Goal: Task Accomplishment & Management: Use online tool/utility

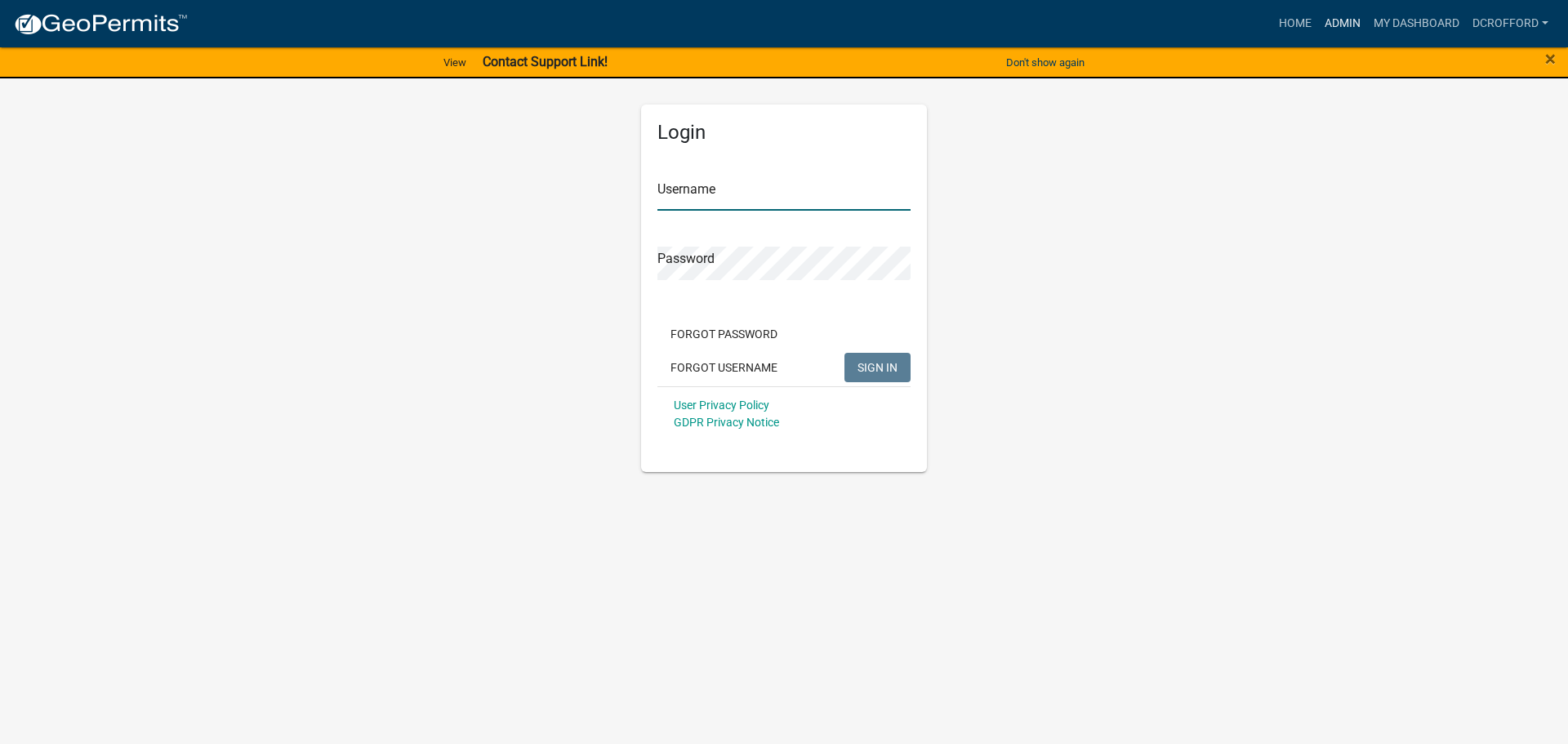
type input "dcrofford"
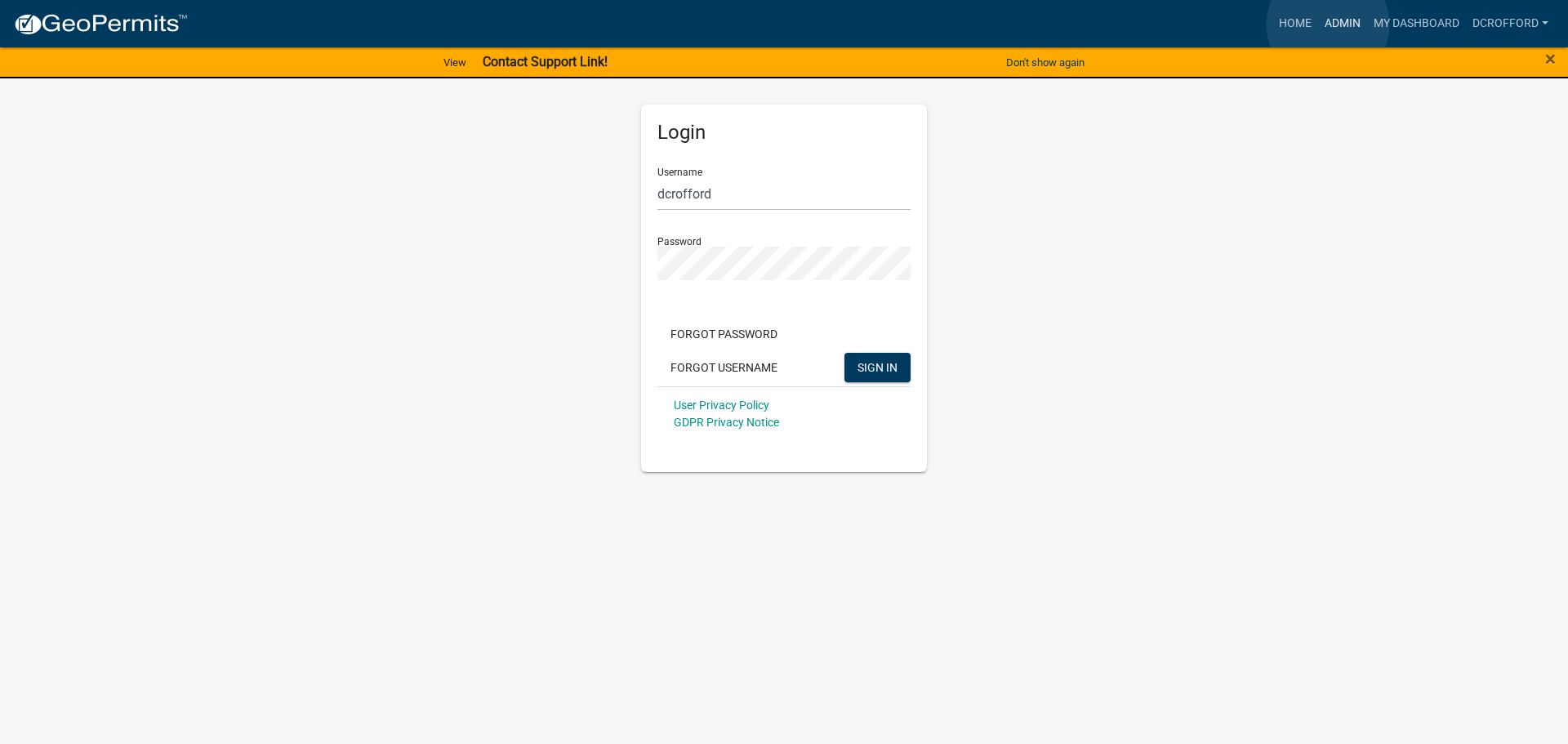
click at [1328, 25] on link "Admin" at bounding box center [1342, 24] width 49 height 31
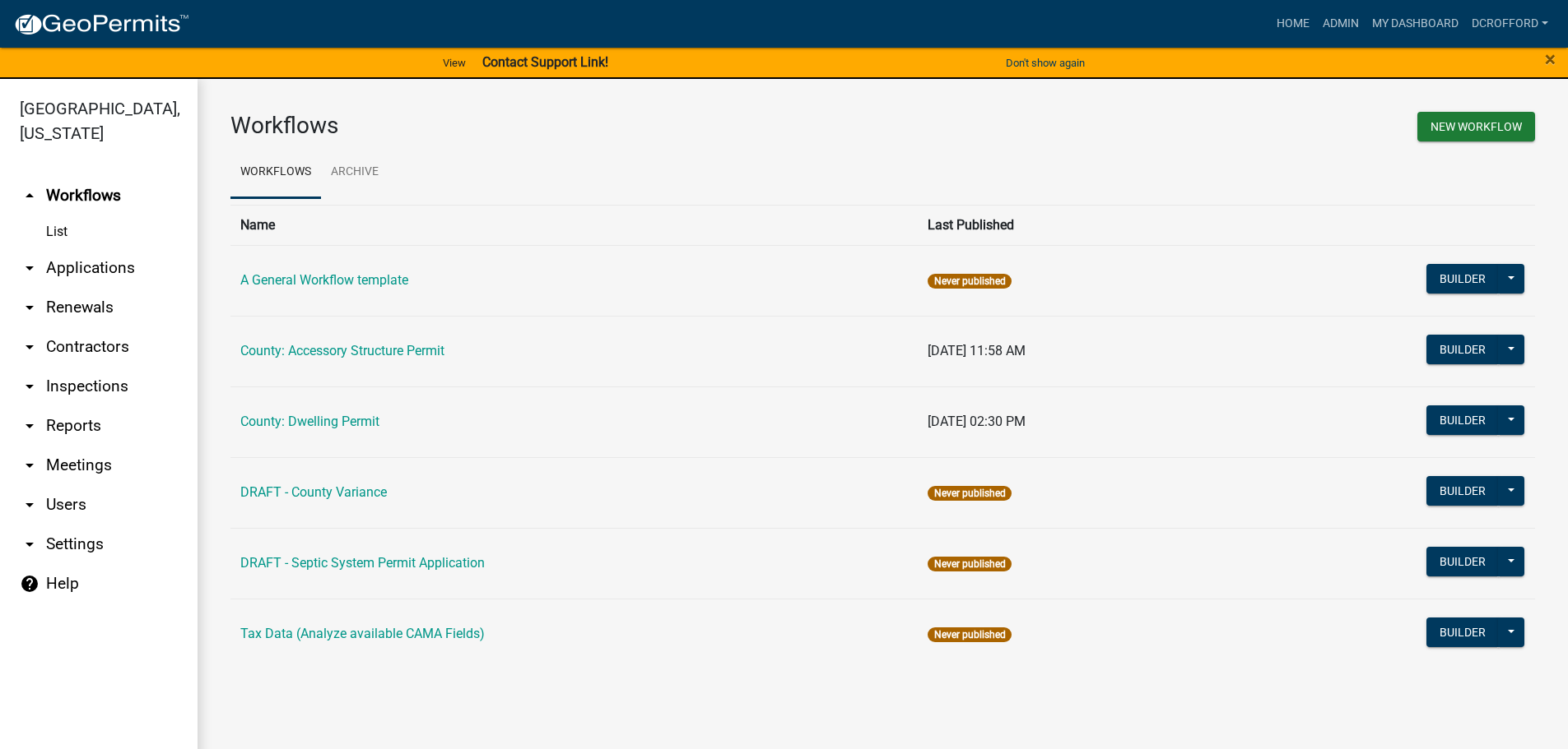
click at [102, 260] on link "arrow_drop_down Applications" at bounding box center [99, 268] width 198 height 40
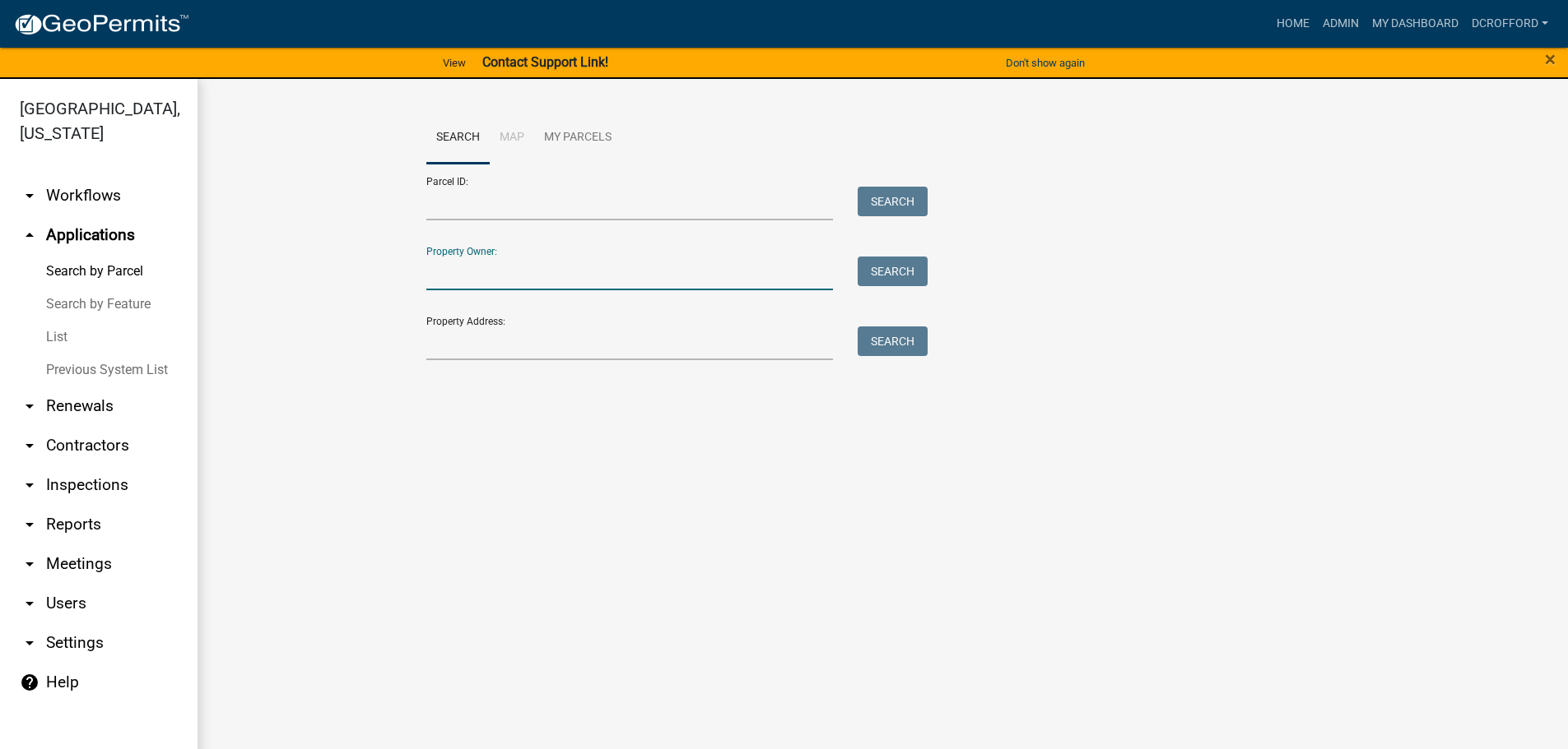
click at [560, 267] on input "Property Owner:" at bounding box center [629, 273] width 407 height 34
click at [541, 200] on input "Parcel ID:" at bounding box center [629, 203] width 407 height 34
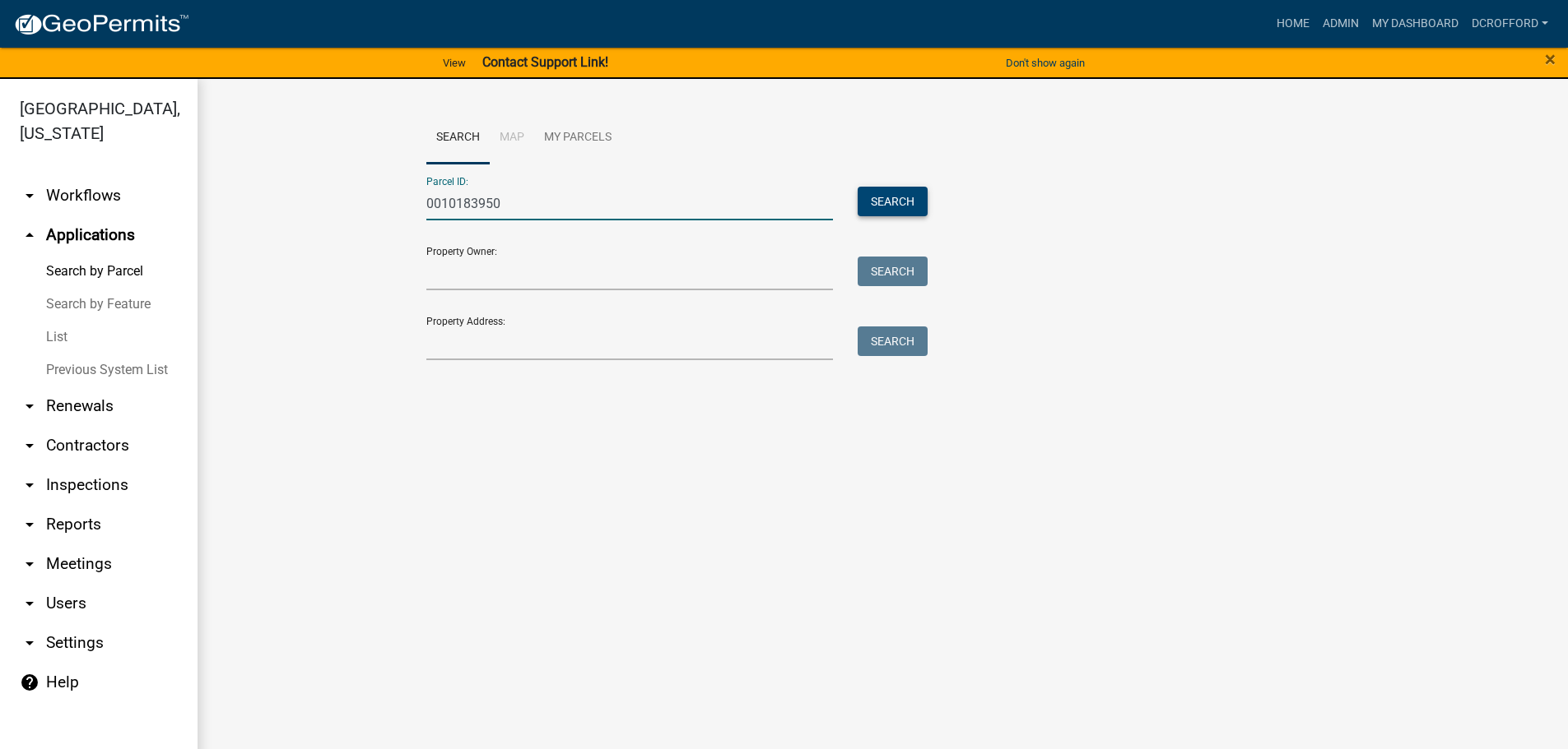
type input "0010183950"
click at [882, 200] on button "Search" at bounding box center [893, 201] width 70 height 30
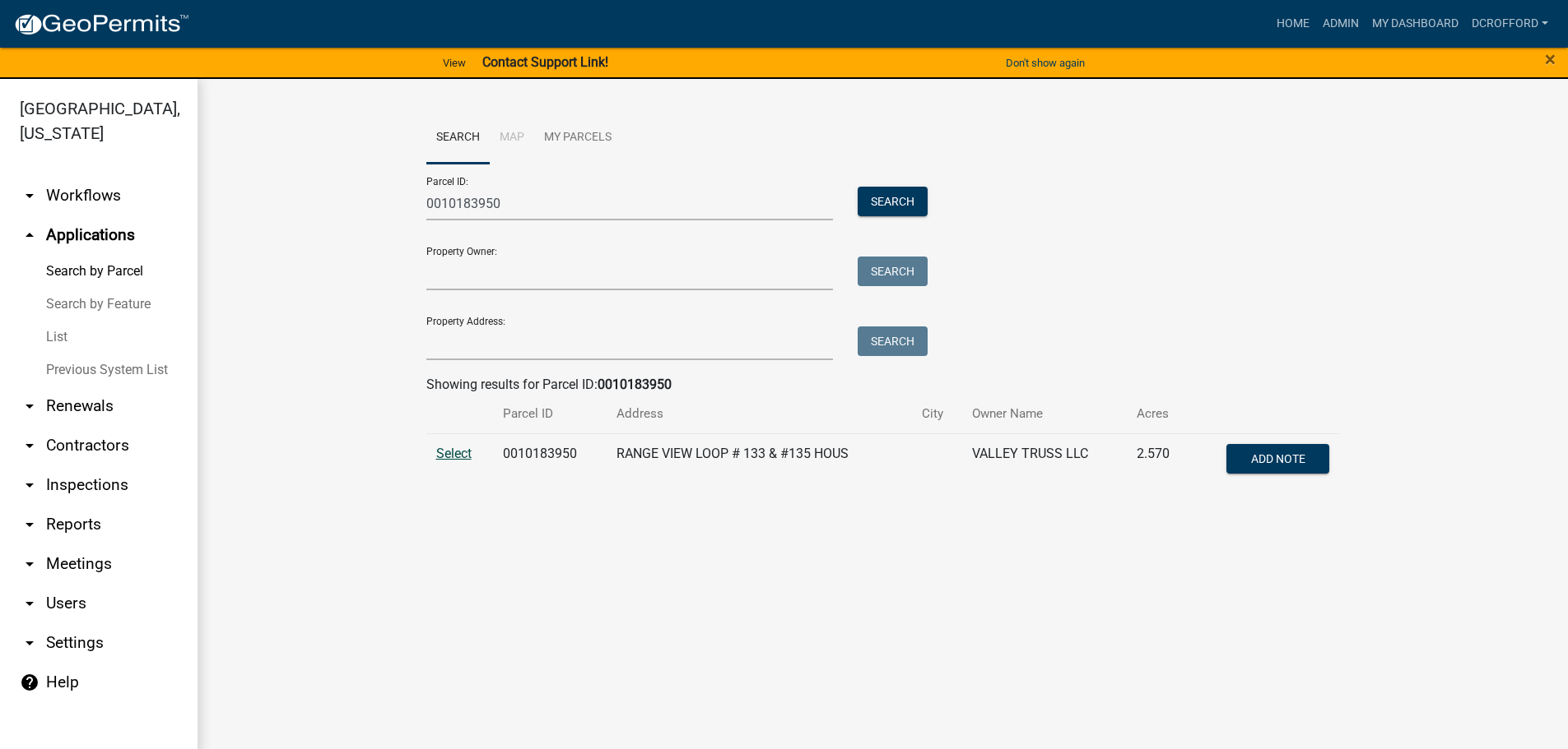
click at [450, 455] on span "Select" at bounding box center [454, 453] width 35 height 16
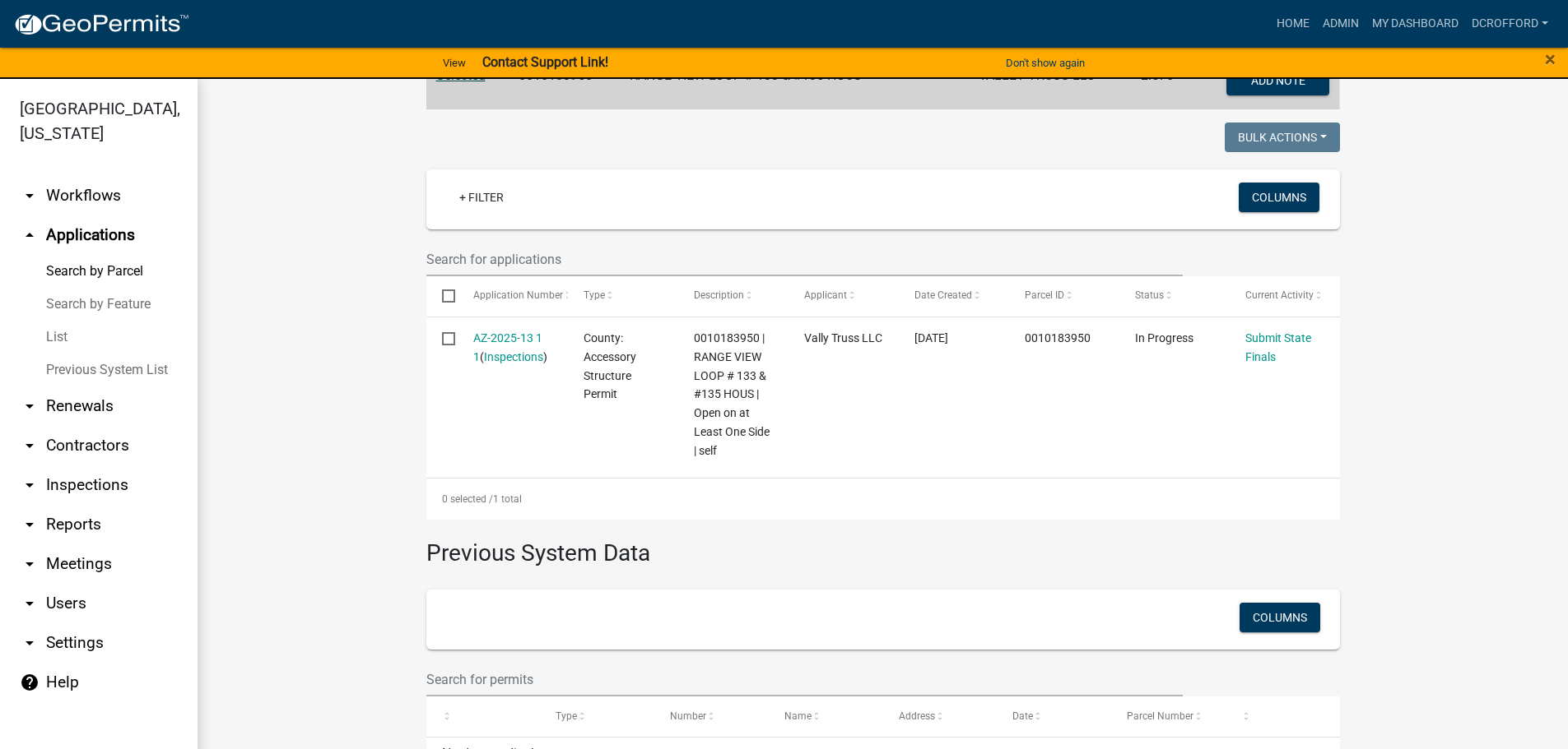
scroll to position [463, 0]
